Goal: Task Accomplishment & Management: Complete application form

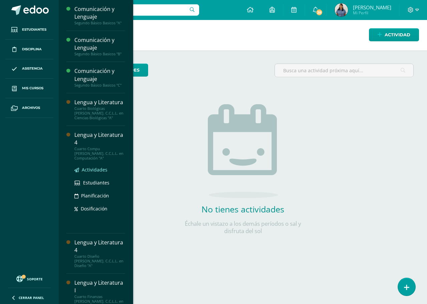
click at [95, 167] on span "Actividades" at bounding box center [95, 170] width 26 height 6
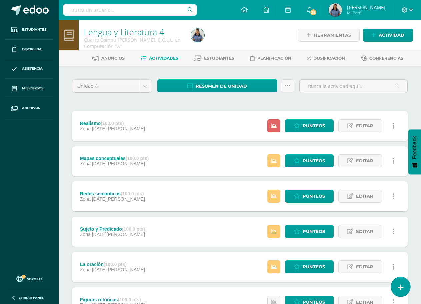
click at [399, 283] on link at bounding box center [400, 286] width 19 height 19
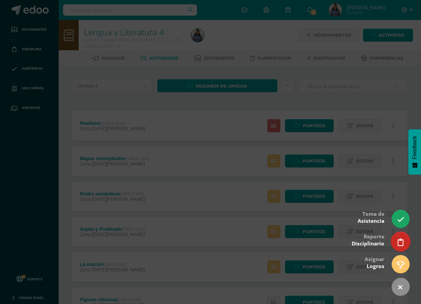
click at [400, 241] on icon at bounding box center [401, 243] width 6 height 8
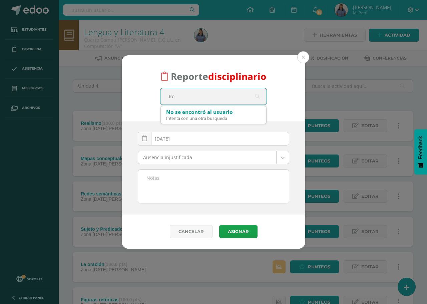
type input "R"
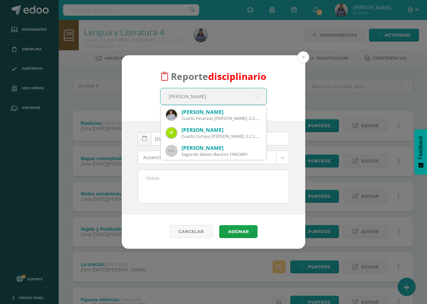
type input "Jorge"
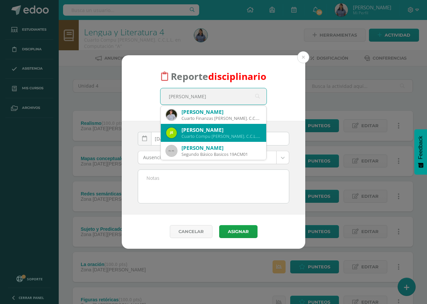
click at [226, 133] on div "Jorge Angel Esquivel Samayoa" at bounding box center [220, 130] width 79 height 7
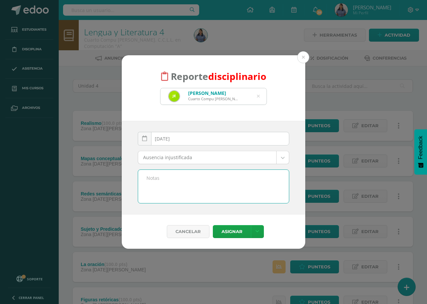
click at [219, 178] on textarea at bounding box center [213, 186] width 151 height 33
type textarea "Reporte por no entregar tareas de cronograma."
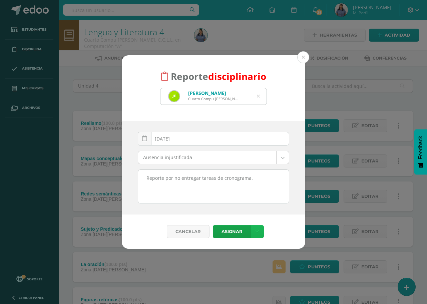
click at [256, 231] on icon at bounding box center [257, 232] width 4 height 6
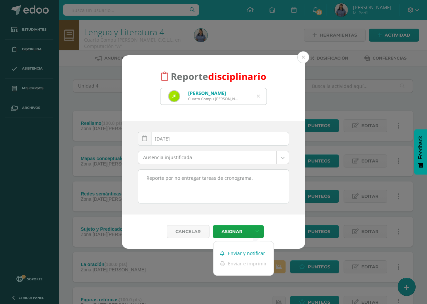
click at [250, 255] on link "Enviar y notificar" at bounding box center [243, 253] width 60 height 10
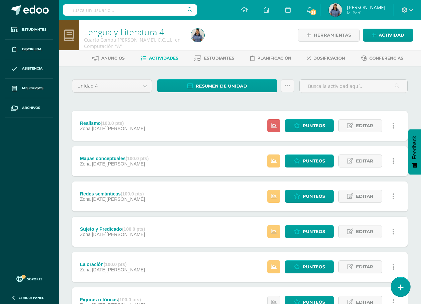
click at [400, 290] on icon at bounding box center [401, 288] width 6 height 8
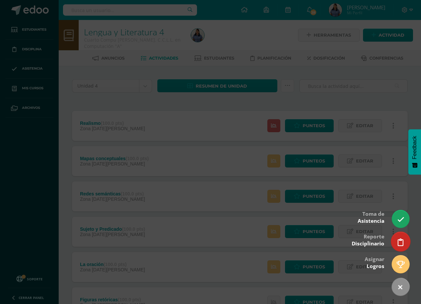
click at [402, 245] on icon at bounding box center [401, 243] width 6 height 8
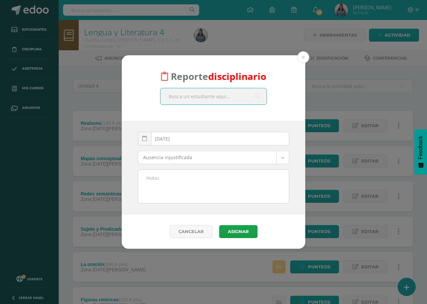
click at [220, 98] on input "text" at bounding box center [213, 96] width 106 height 16
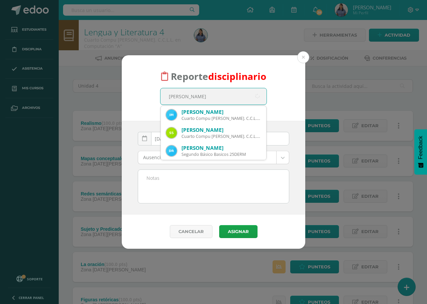
type input "Ian Monerroso"
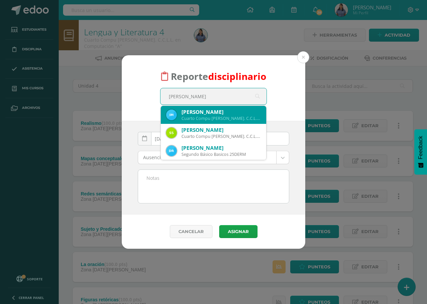
click at [226, 113] on div "Ian Rodrigo Monterroso Coloma" at bounding box center [220, 112] width 79 height 7
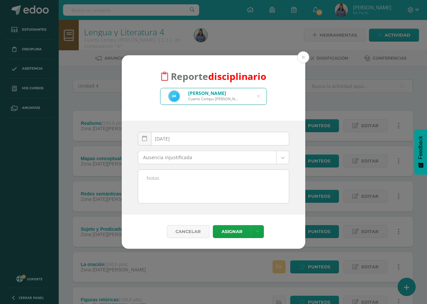
click at [229, 178] on textarea at bounding box center [213, 186] width 151 height 33
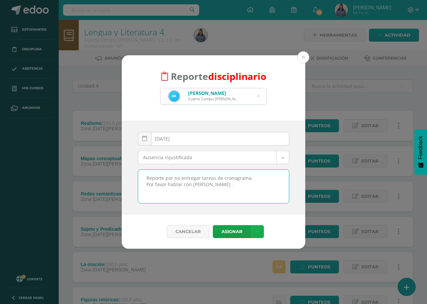
type textarea "Reporte por no entregar tareas de cronograma. Por favor hablar con Ian ."
click at [257, 232] on icon at bounding box center [257, 232] width 4 height 6
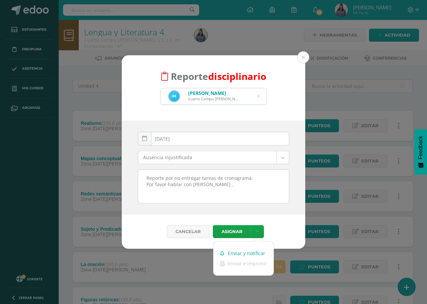
click at [253, 255] on link "Enviar y notificar" at bounding box center [243, 253] width 60 height 10
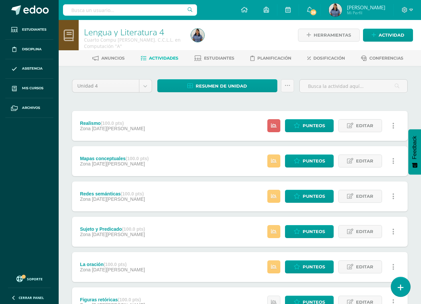
click at [405, 288] on link at bounding box center [400, 286] width 19 height 19
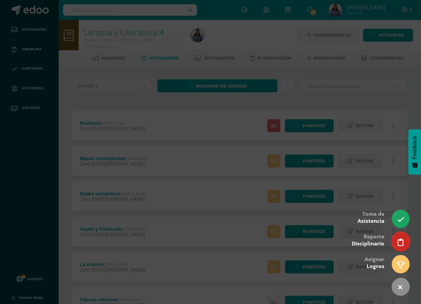
click at [397, 241] on link at bounding box center [400, 241] width 19 height 19
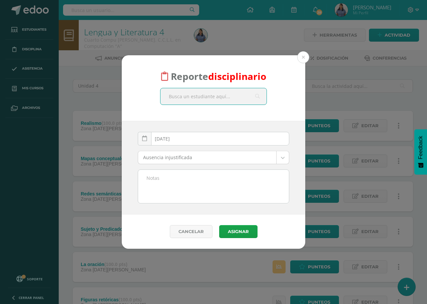
click at [225, 97] on input "text" at bounding box center [213, 96] width 106 height 16
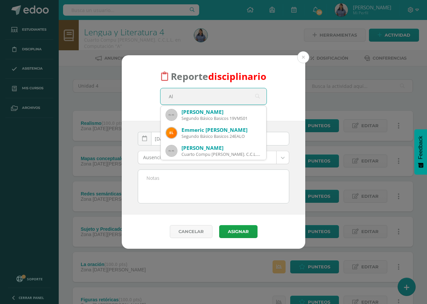
type input "A"
type input "Jose Carlos"
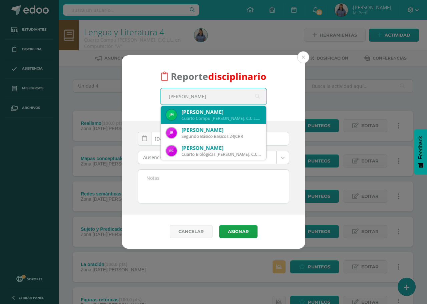
click at [230, 109] on div "Jose Carlos Moran Juárez" at bounding box center [220, 112] width 79 height 7
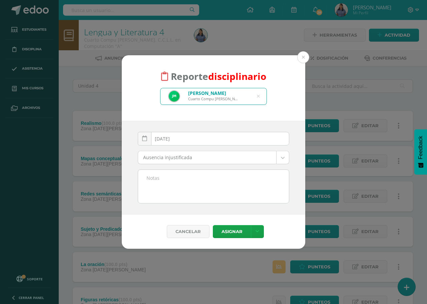
click at [222, 185] on textarea at bounding box center [213, 186] width 151 height 33
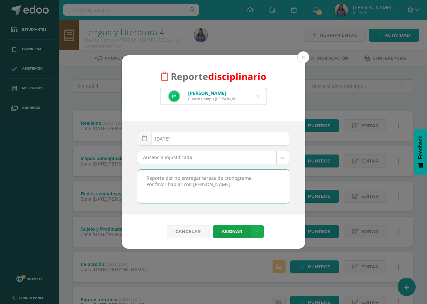
type textarea "Reporte por no entregar tareas de cronograma. Por favor hablar con Carlos."
click at [256, 231] on icon at bounding box center [257, 232] width 4 height 6
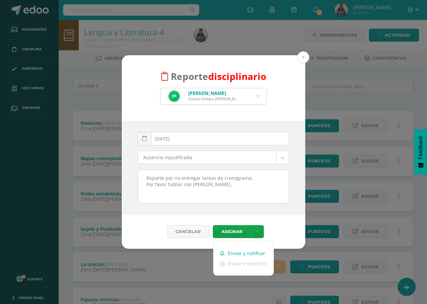
click at [255, 253] on link "Enviar y notificar" at bounding box center [243, 253] width 60 height 10
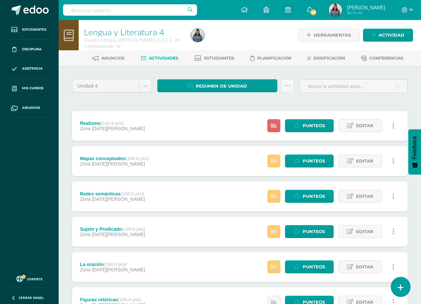
click at [396, 286] on link at bounding box center [400, 286] width 19 height 19
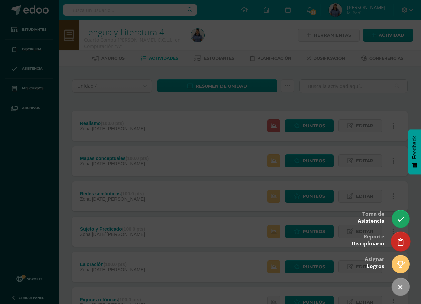
click at [404, 241] on link at bounding box center [400, 241] width 19 height 19
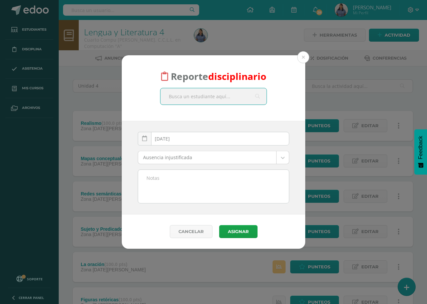
click at [193, 95] on input "text" at bounding box center [213, 96] width 106 height 16
type input "Mynor"
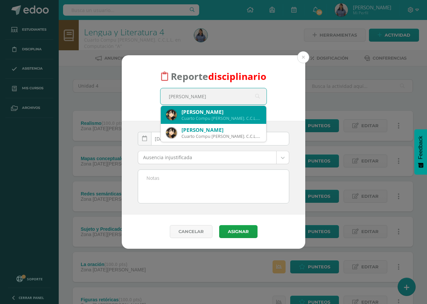
click at [212, 113] on div "Mynor Ramiro Beltranena Ruíz" at bounding box center [220, 112] width 79 height 7
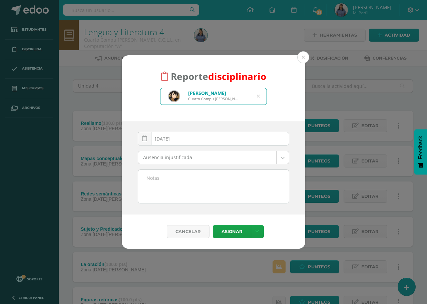
click at [202, 178] on textarea at bounding box center [213, 186] width 151 height 33
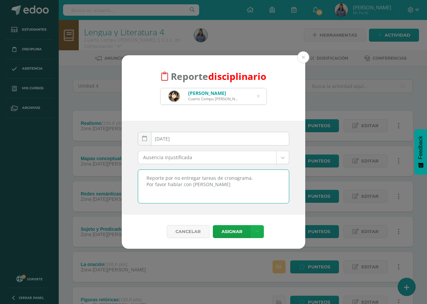
type textarea "Reporte por no entregar tareas de cronograma. Por favor hablar con Mynor"
click at [258, 233] on icon at bounding box center [257, 232] width 4 height 6
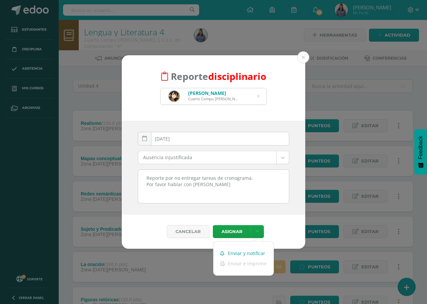
click at [249, 255] on link "Enviar y notificar" at bounding box center [243, 253] width 60 height 10
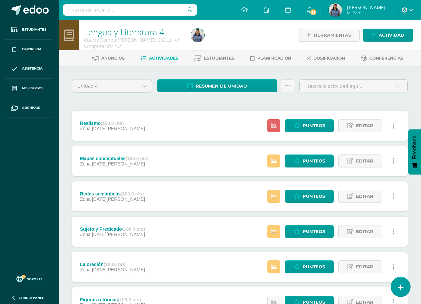
click at [402, 287] on icon at bounding box center [401, 288] width 6 height 8
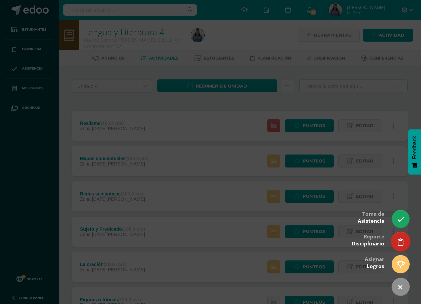
click at [401, 247] on link at bounding box center [400, 241] width 19 height 19
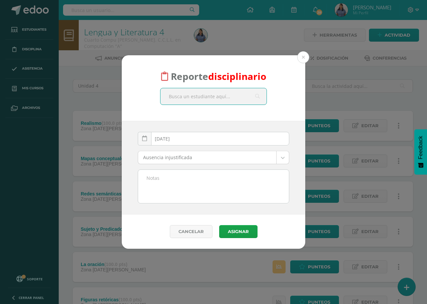
click at [222, 102] on input "text" at bounding box center [213, 96] width 106 height 16
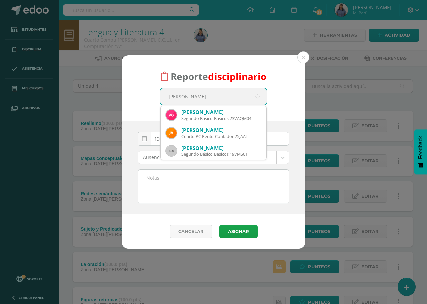
type input "[PERSON_NAME]"
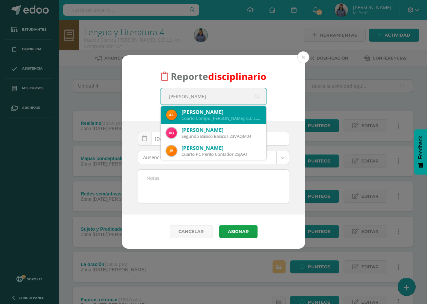
click at [225, 112] on div "[PERSON_NAME]" at bounding box center [220, 112] width 79 height 7
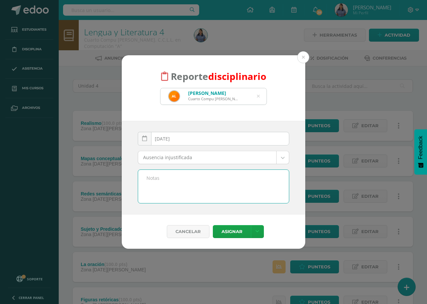
click at [201, 173] on textarea at bounding box center [213, 186] width 151 height 33
type textarea "Reporte por no entregar tareas de cronograma. Por favor hablar con Alexis."
click at [258, 230] on icon at bounding box center [257, 232] width 4 height 6
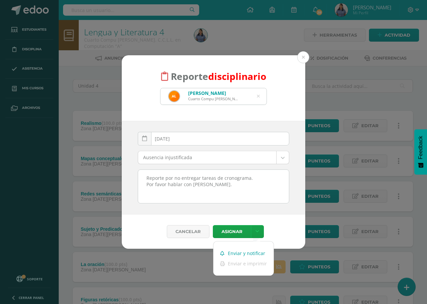
click at [247, 253] on link "Enviar y notificar" at bounding box center [243, 253] width 60 height 10
